Goal: Information Seeking & Learning: Learn about a topic

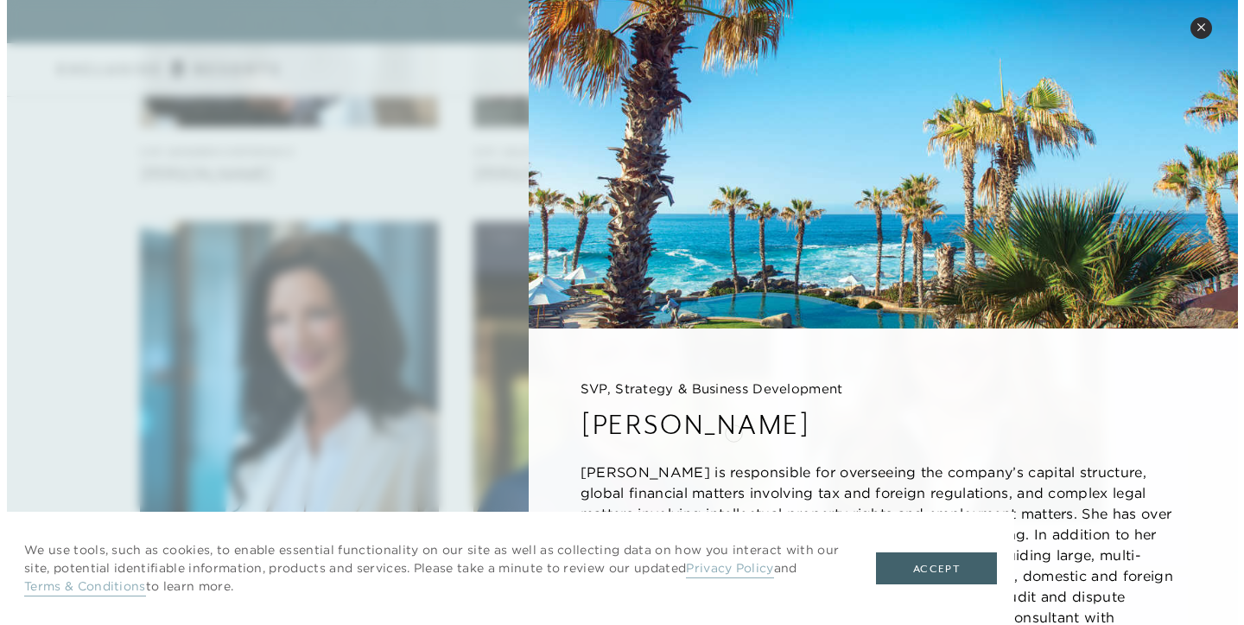
scroll to position [1842, 0]
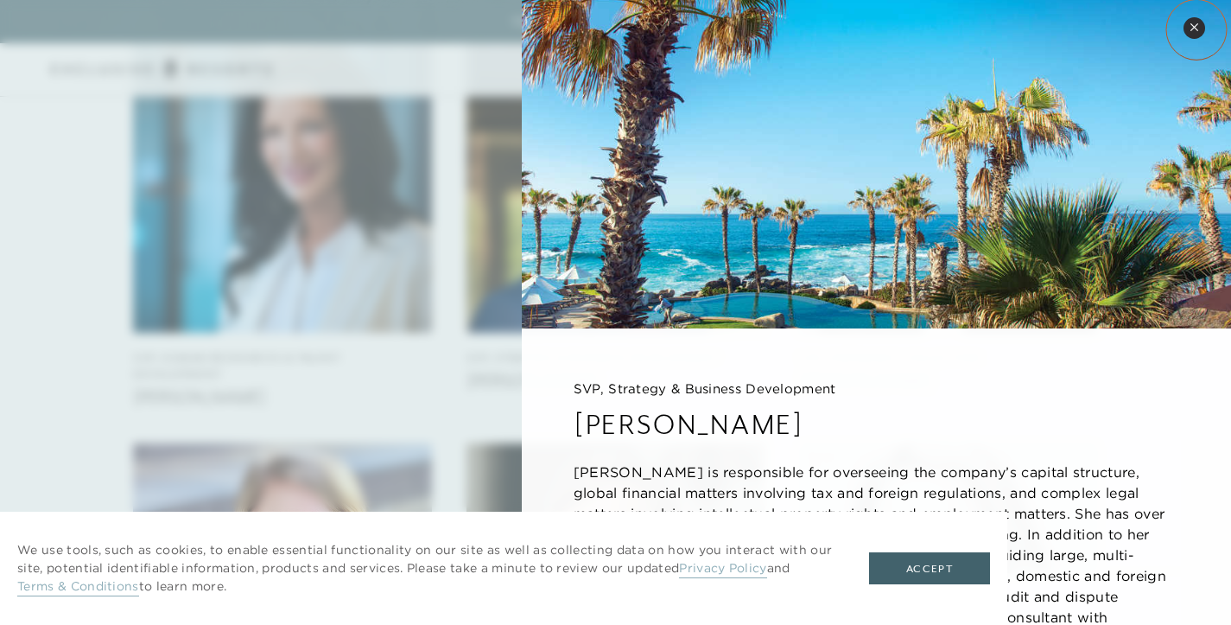
click at [1197, 29] on icon at bounding box center [1194, 26] width 7 height 7
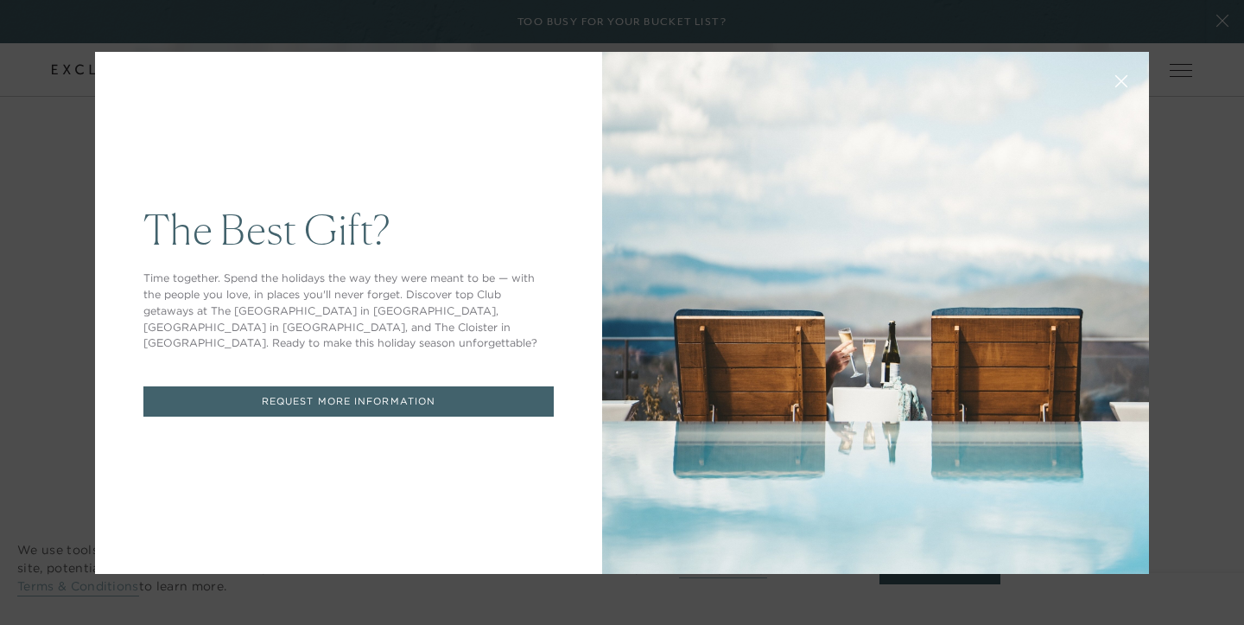
click at [1115, 81] on icon at bounding box center [1121, 80] width 13 height 13
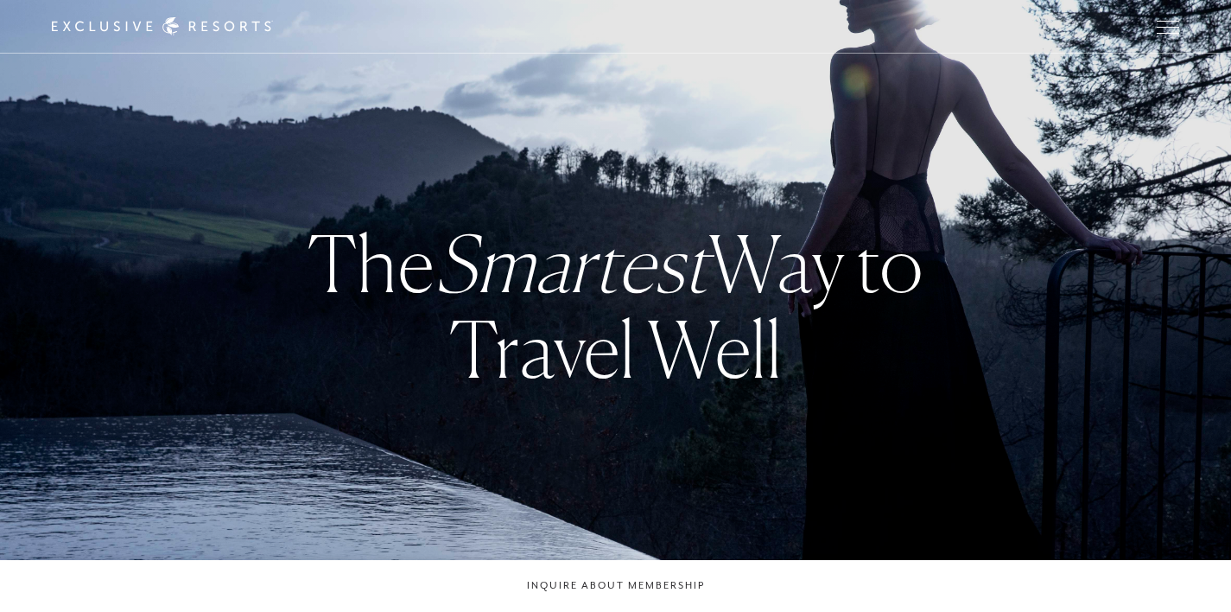
checkbox input "false"
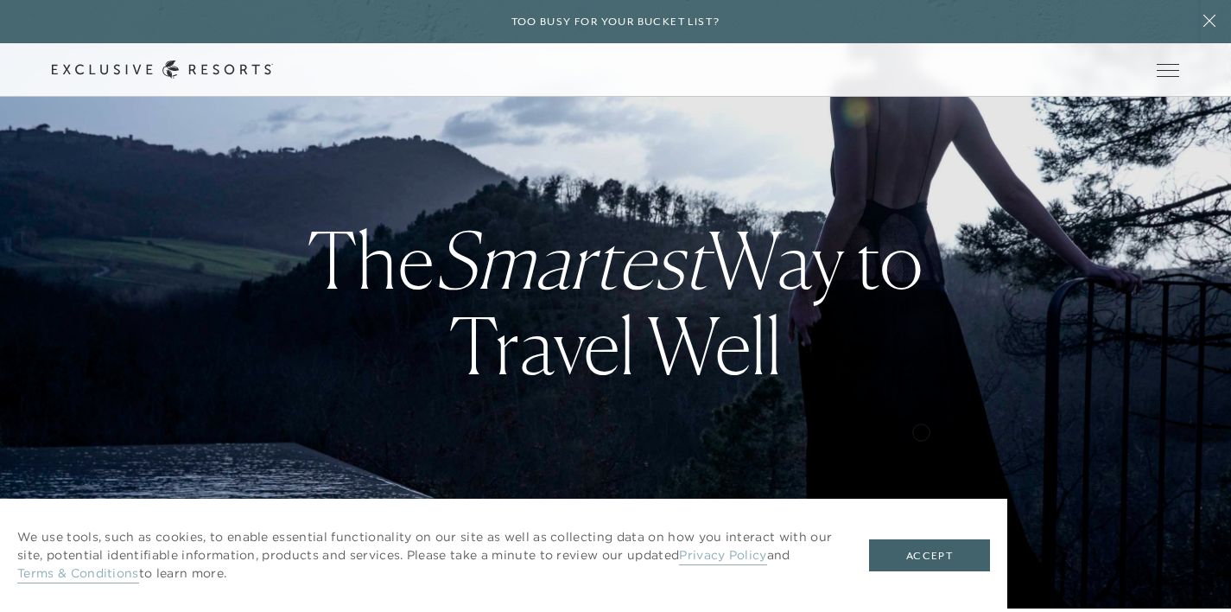
scroll to position [381, 0]
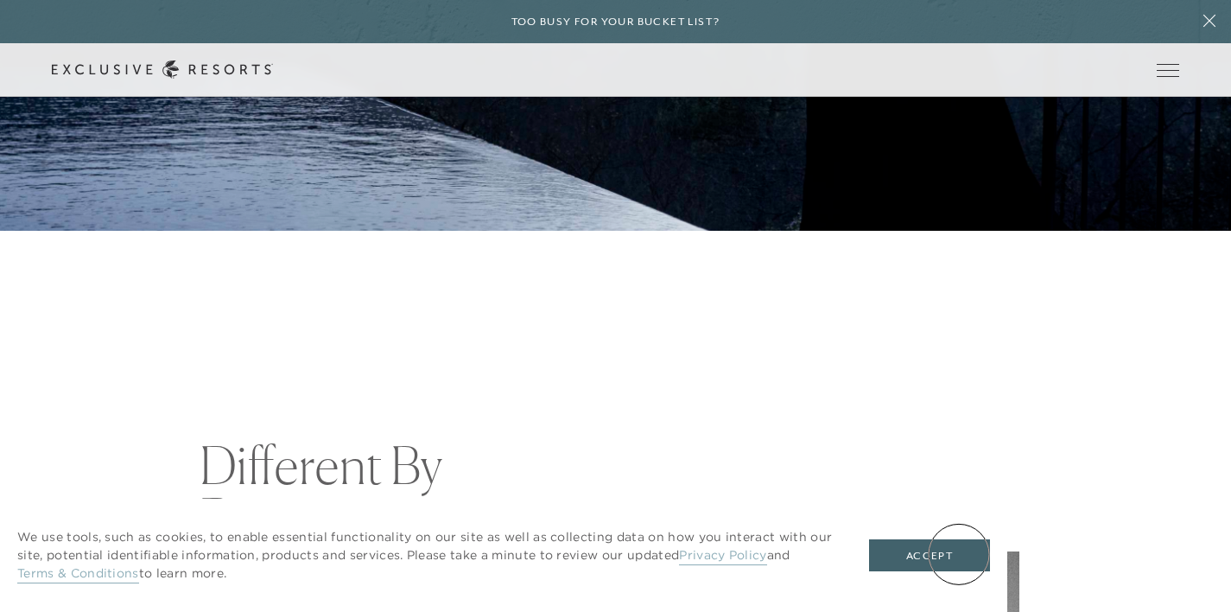
click at [959, 554] on button "Accept" at bounding box center [929, 555] width 121 height 33
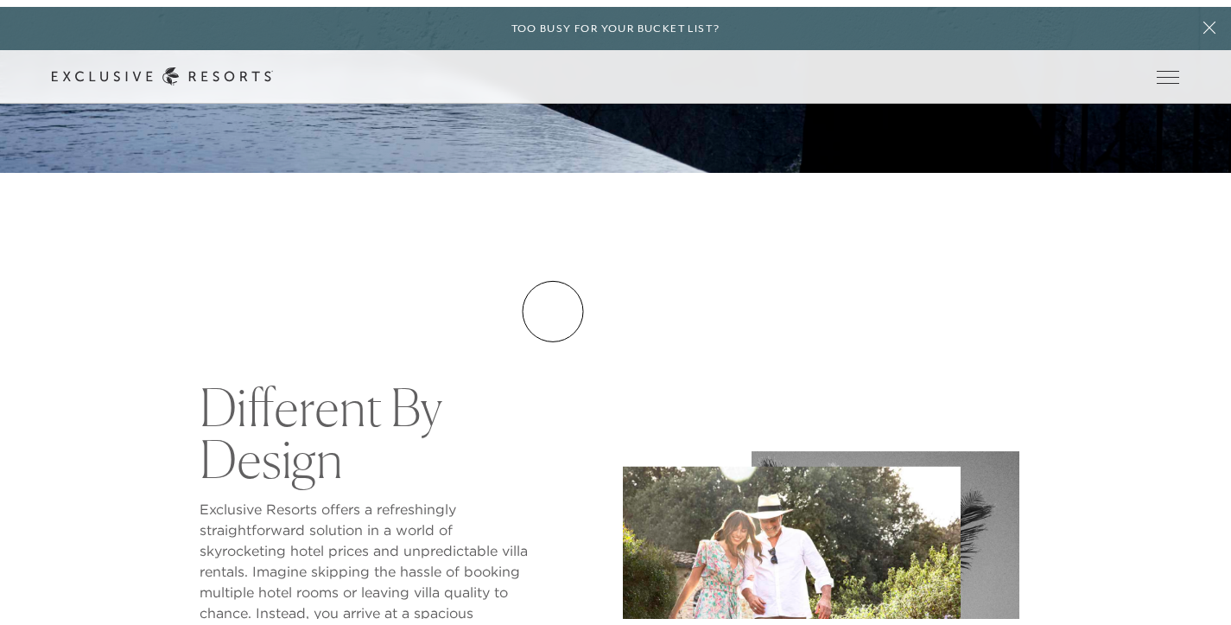
scroll to position [0, 0]
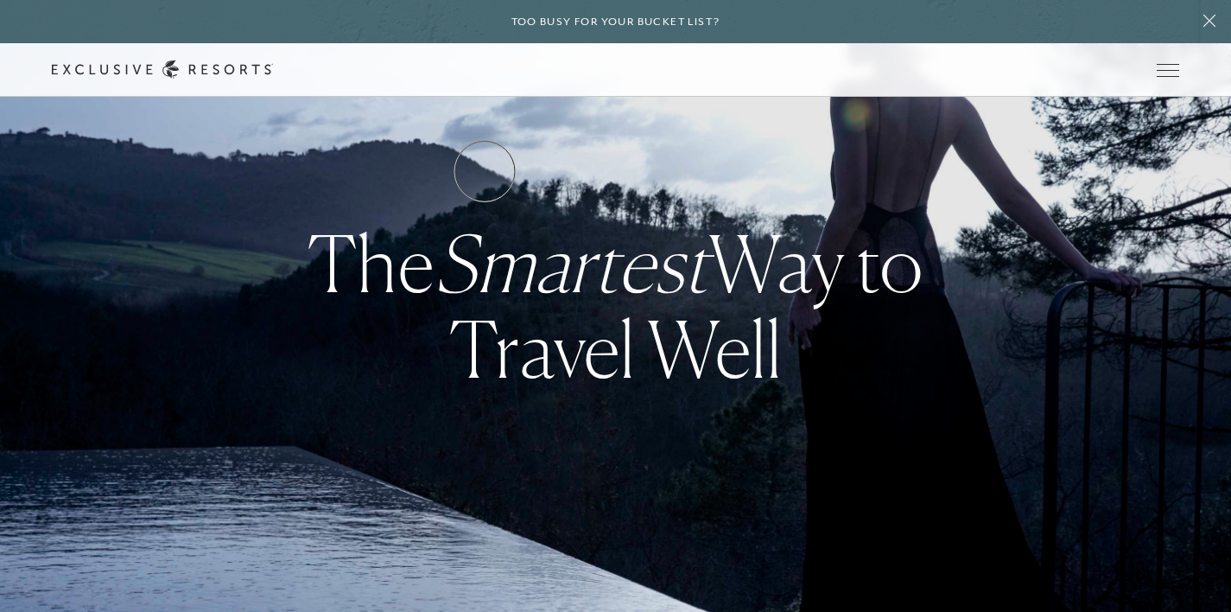
click at [0, 0] on link "Residence Collection" at bounding box center [0, 0] width 0 height 0
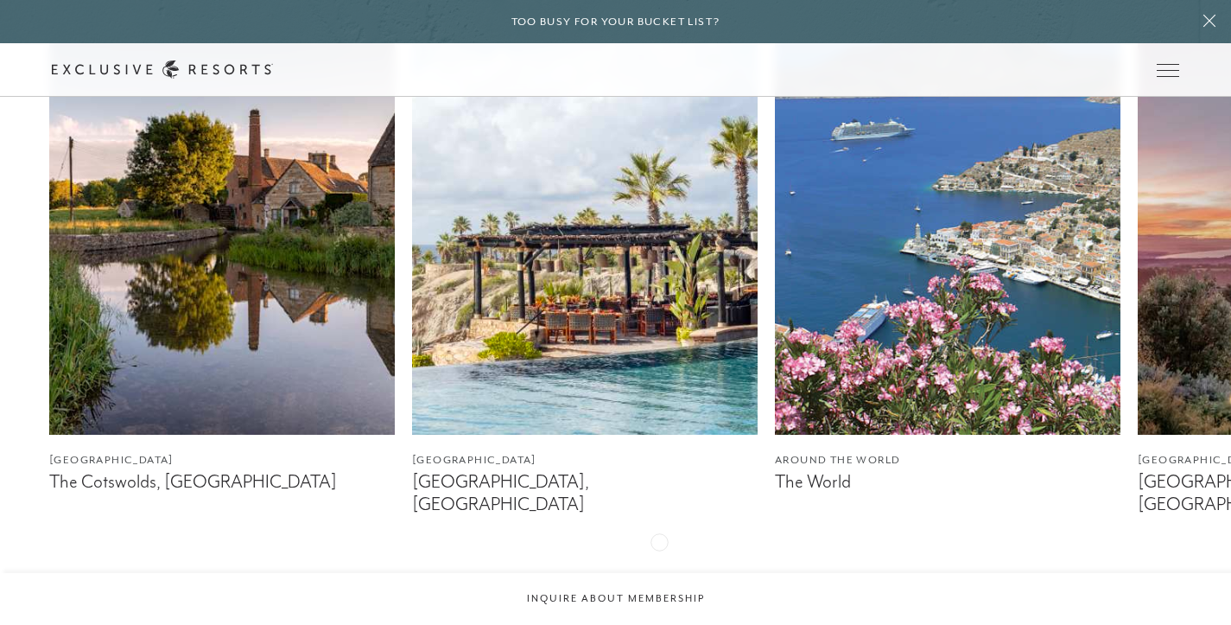
scroll to position [1031, 0]
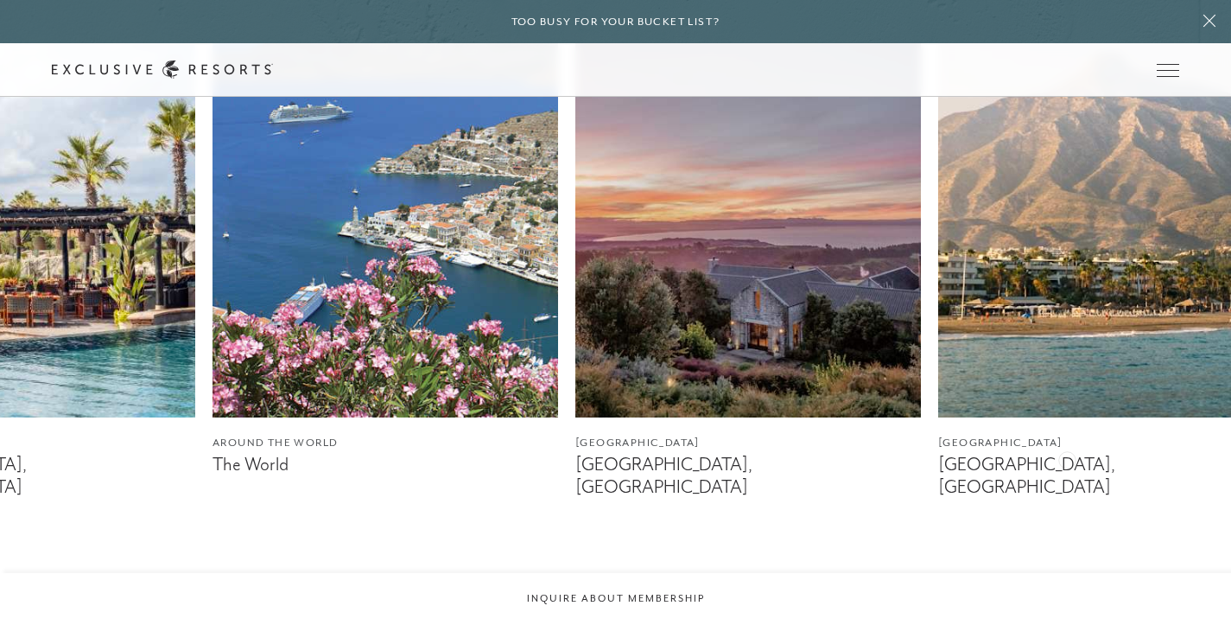
click at [496, 441] on link "Around the World The World" at bounding box center [386, 230] width 346 height 491
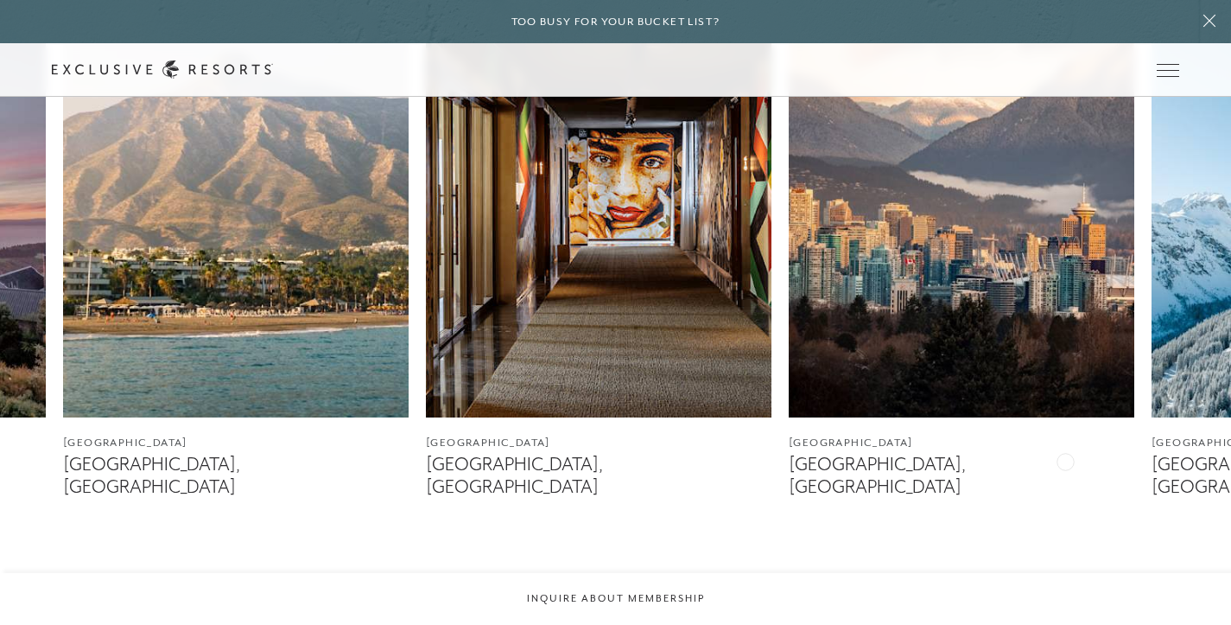
click at [277, 469] on figcaption "Marbella, Spain" at bounding box center [236, 475] width 346 height 43
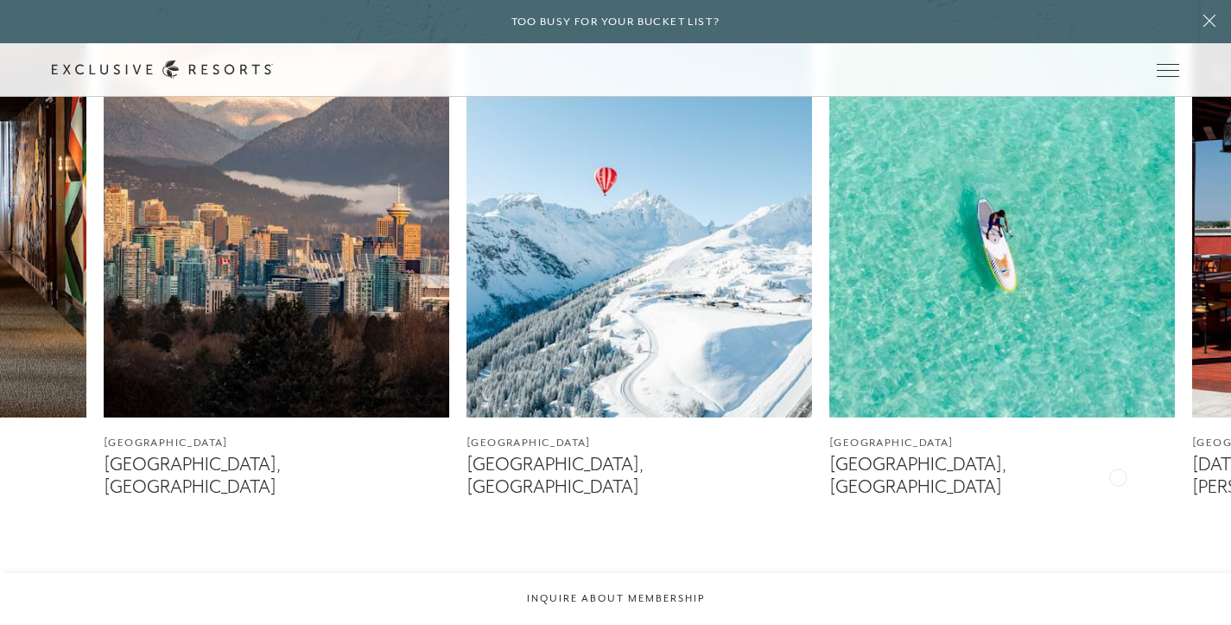
click at [403, 461] on div "Vancouver Vancouver, Canada" at bounding box center [277, 241] width 346 height 512
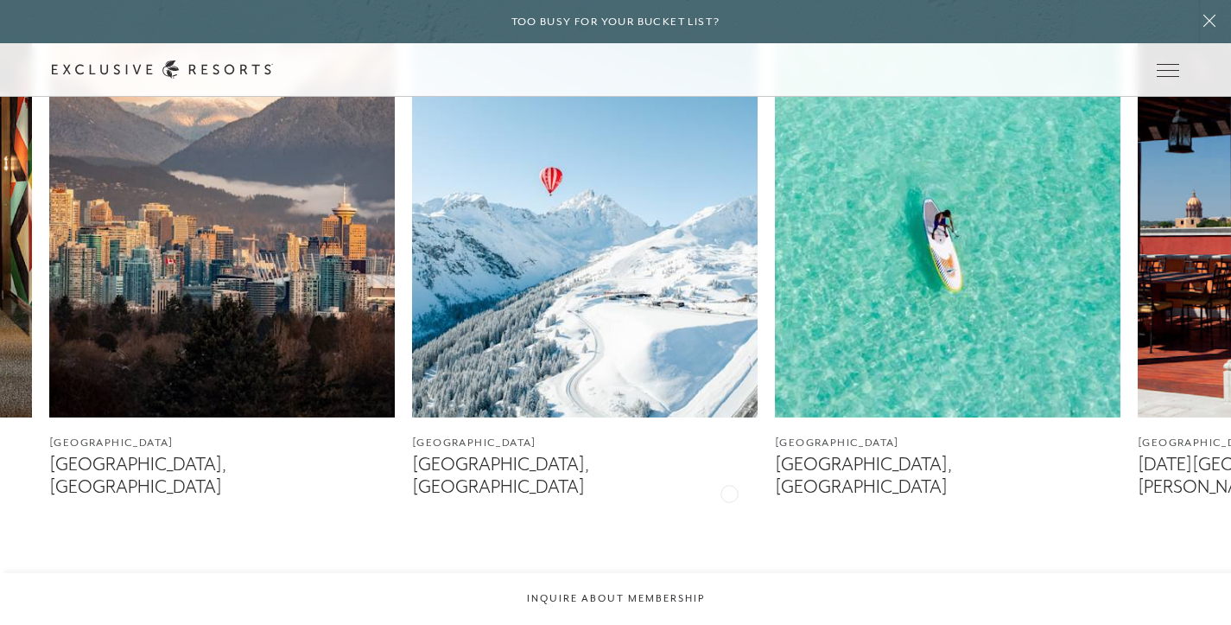
drag, startPoint x: 1140, startPoint y: 495, endPoint x: 714, endPoint y: 492, distance: 426.8
click at [714, 492] on div "England The Cotswolds, England Mexico Los Cabos, Mexico Around the World The Wo…" at bounding box center [615, 294] width 1231 height 619
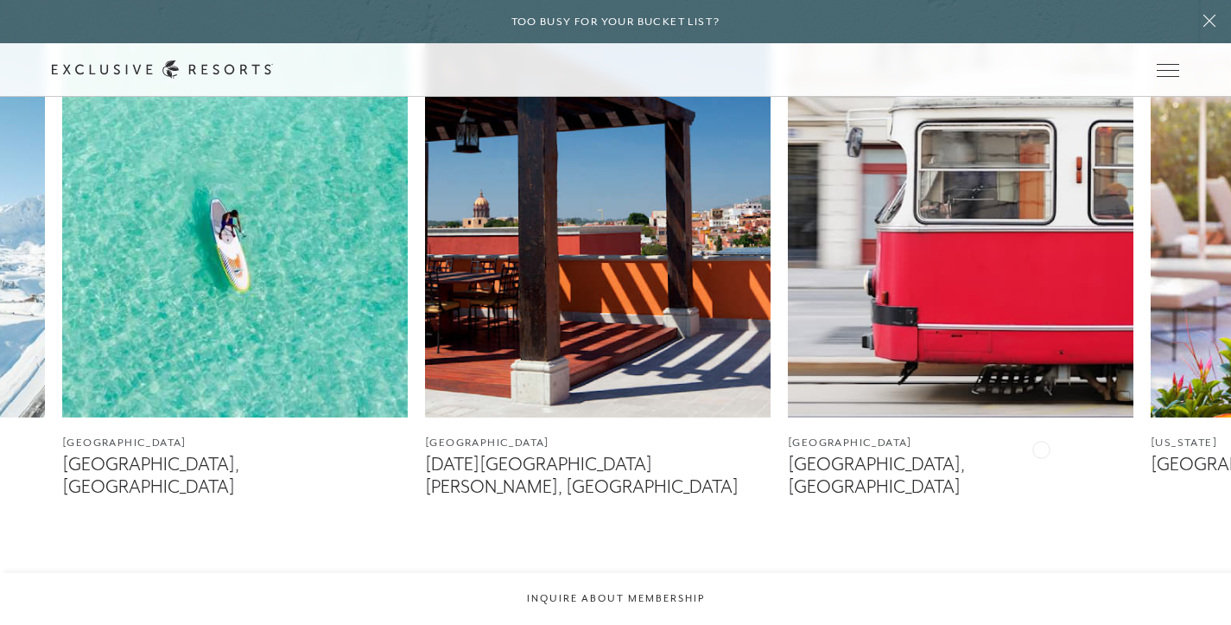
click at [306, 424] on link "Bermuda Castle Harbour, Bermuda" at bounding box center [235, 241] width 346 height 512
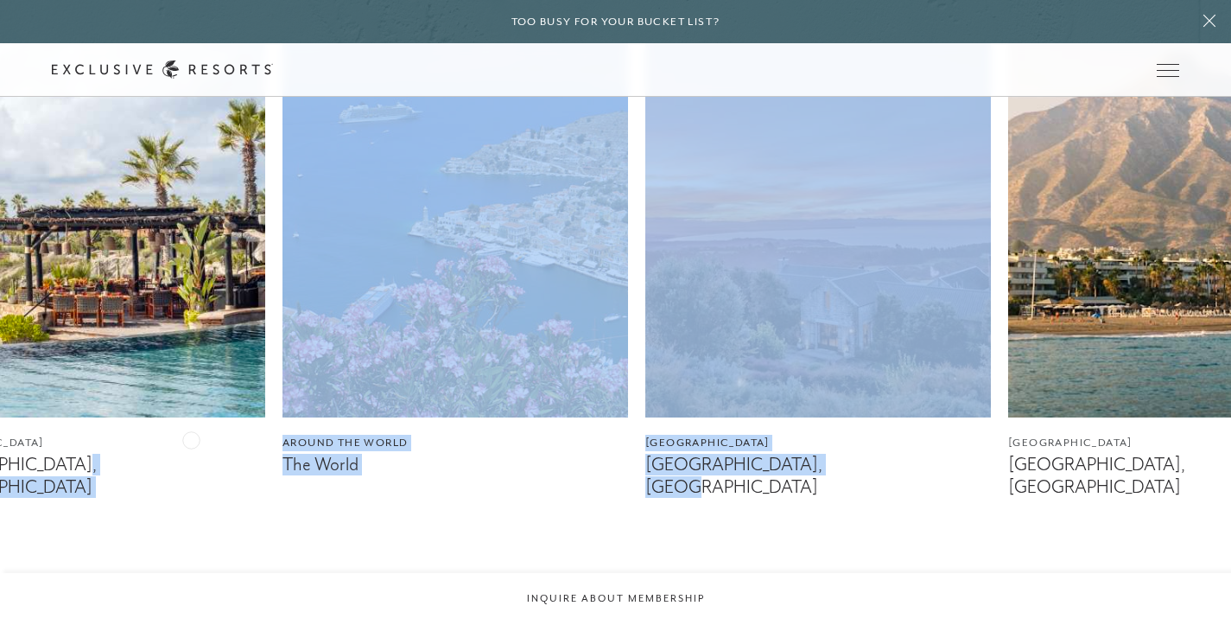
click at [1185, 497] on div "England The Cotswolds, England Mexico Los Cabos, Mexico Around the World The Wo…" at bounding box center [615, 294] width 1231 height 619
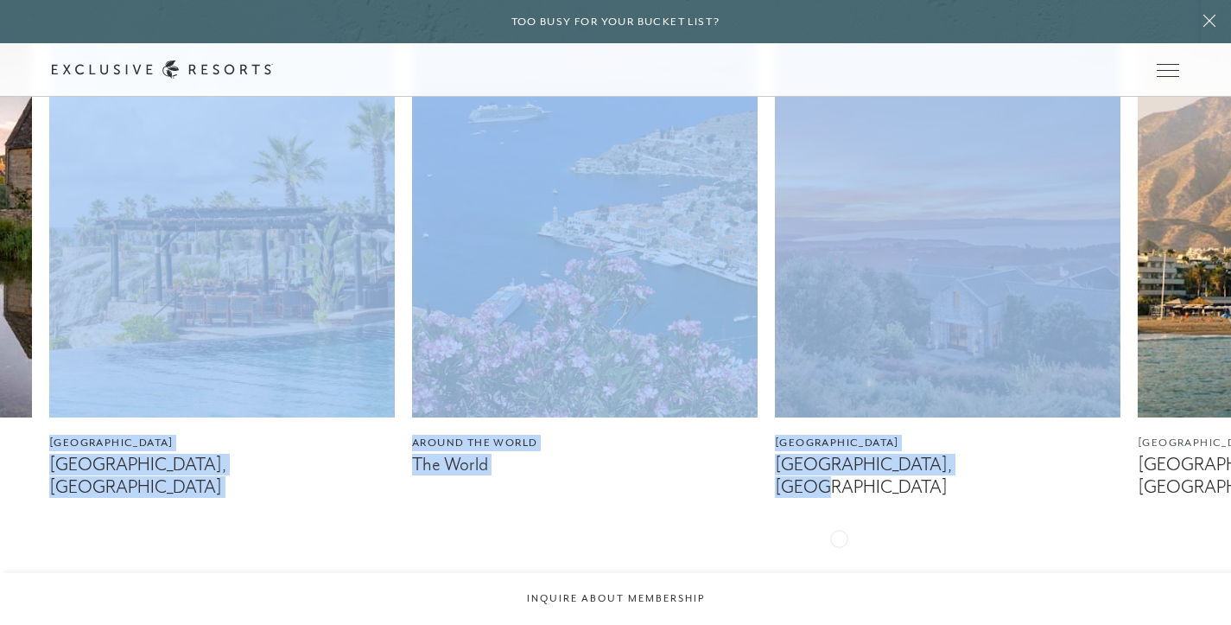
drag, startPoint x: 314, startPoint y: 519, endPoint x: 1185, endPoint y: 540, distance: 871.1
click at [1228, 548] on div "England The Cotswolds, England Mexico Los Cabos, Mexico Around the World The Wo…" at bounding box center [615, 294] width 1231 height 619
click at [370, 530] on div "England The Cotswolds, England Mexico Los Cabos, Mexico Around the World The Wo…" at bounding box center [615, 294] width 1231 height 619
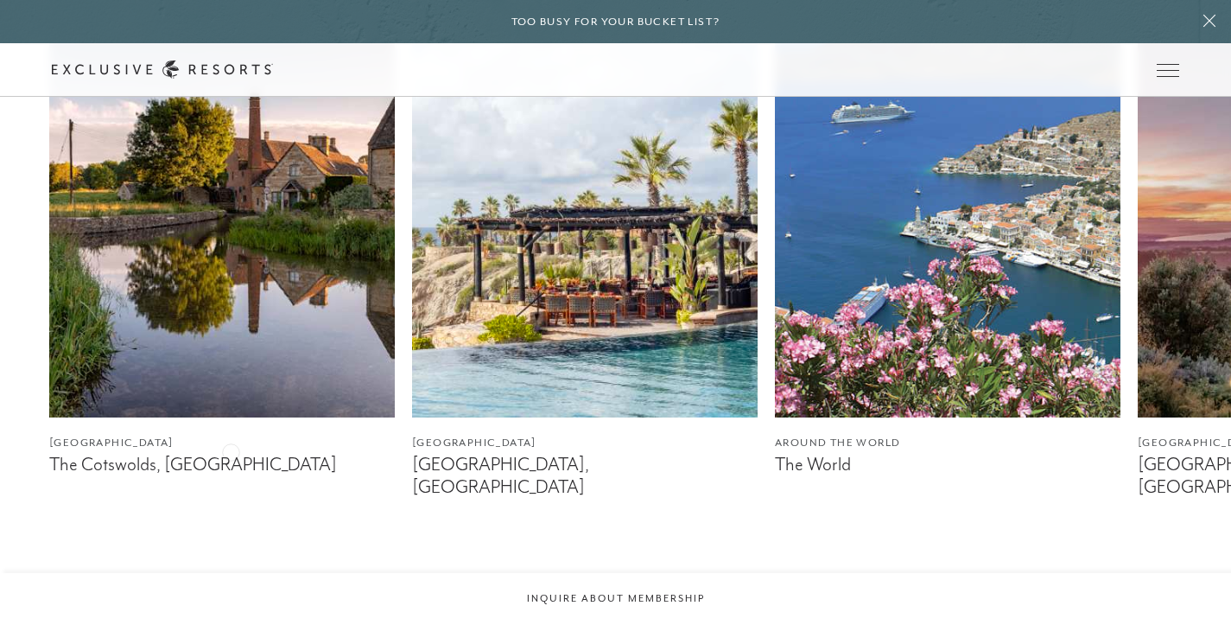
click at [318, 333] on img at bounding box center [222, 201] width 346 height 432
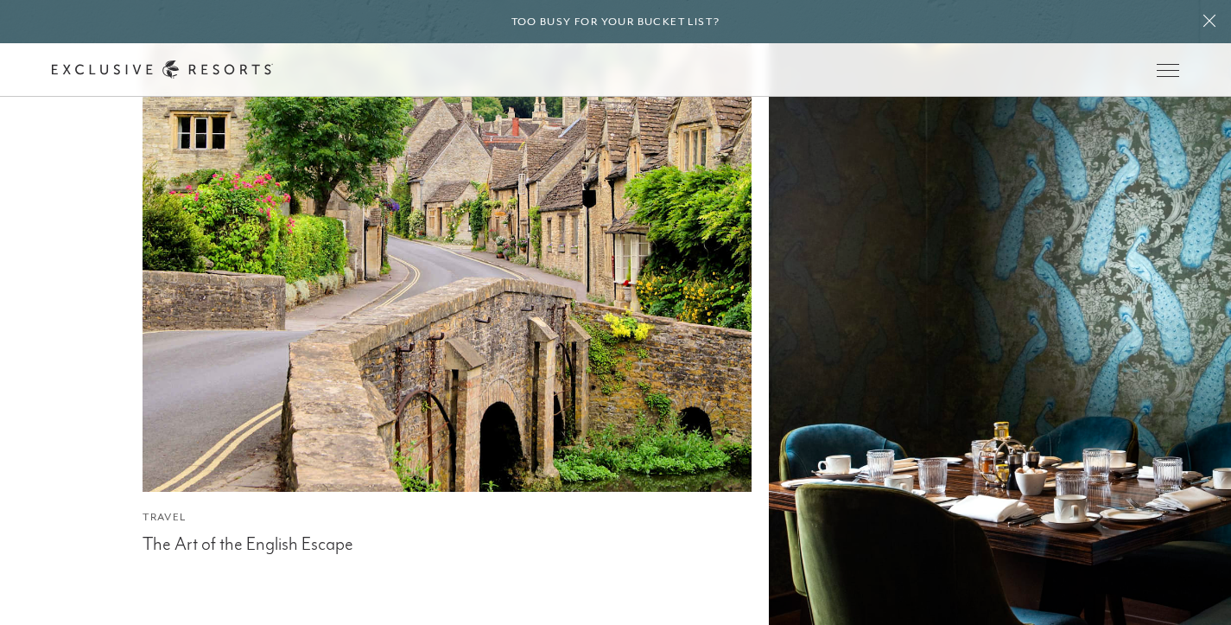
scroll to position [4550, 0]
